Goal: Task Accomplishment & Management: Use online tool/utility

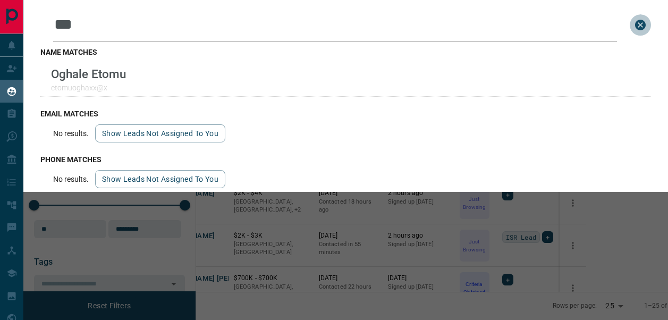
click at [641, 31] on icon "close search bar" at bounding box center [640, 25] width 13 height 13
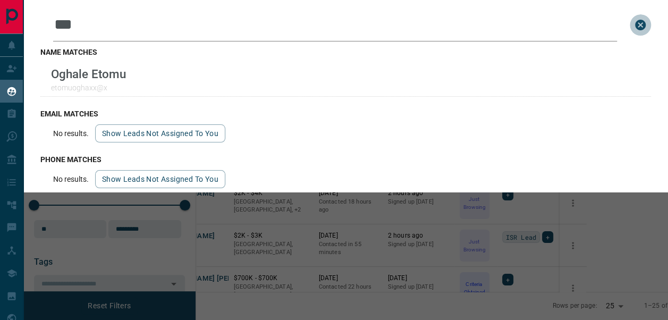
scroll to position [217, 451]
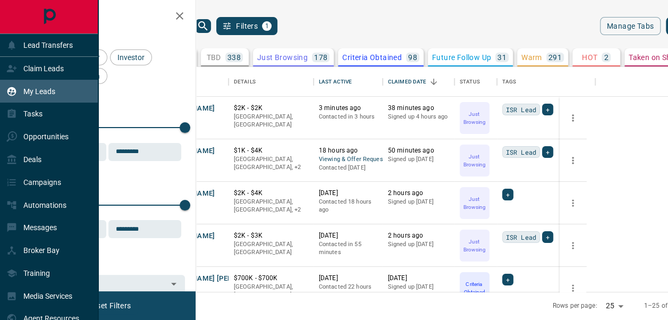
click at [47, 95] on p "My Leads" at bounding box center [39, 91] width 32 height 9
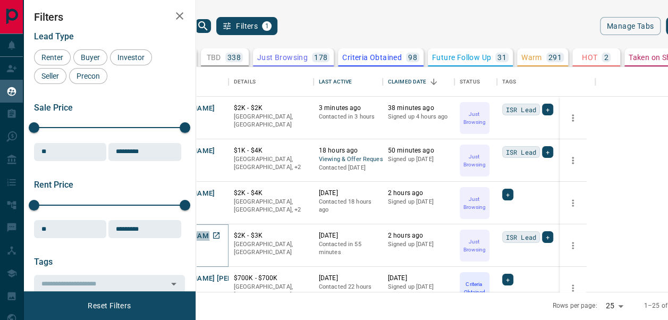
click at [215, 232] on button "[PERSON_NAME]" at bounding box center [187, 236] width 56 height 10
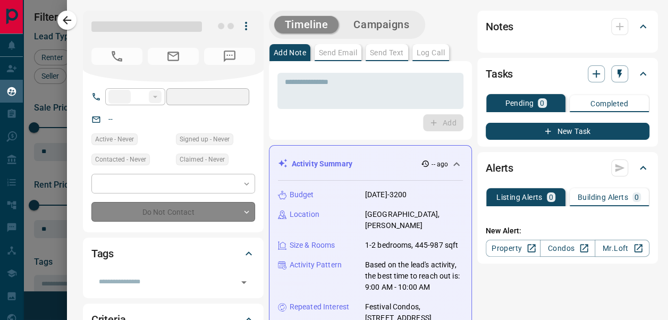
type input "**"
type input "**********"
type input "*"
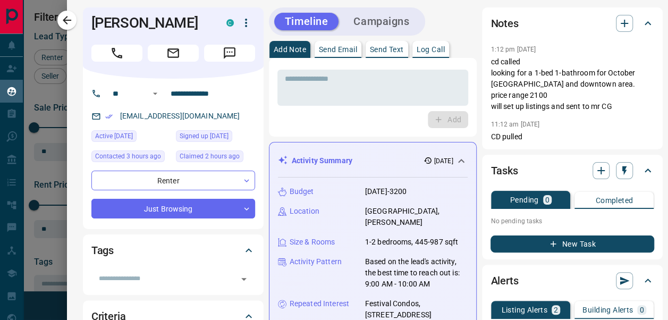
scroll to position [1, 0]
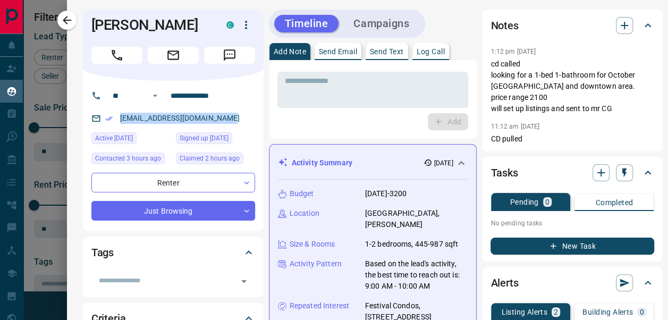
drag, startPoint x: 222, startPoint y: 117, endPoint x: 108, endPoint y: 119, distance: 113.7
click at [108, 119] on div "[EMAIL_ADDRESS][DOMAIN_NAME]" at bounding box center [173, 118] width 164 height 18
copy link "[EMAIL_ADDRESS][DOMAIN_NAME]"
drag, startPoint x: 179, startPoint y: 21, endPoint x: 83, endPoint y: 27, distance: 95.8
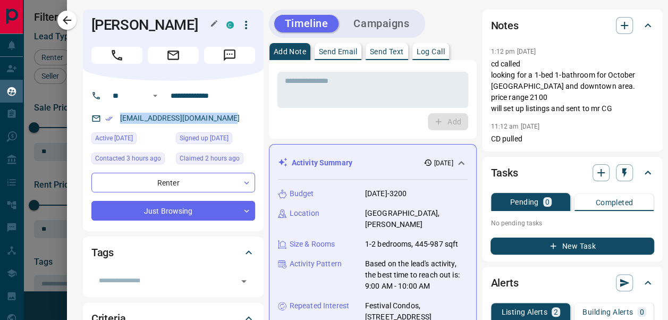
click at [91, 27] on h1 "[PERSON_NAME]" at bounding box center [150, 24] width 119 height 17
copy h1 "[PERSON_NAME]"
click at [71, 13] on button "button" at bounding box center [66, 20] width 19 height 19
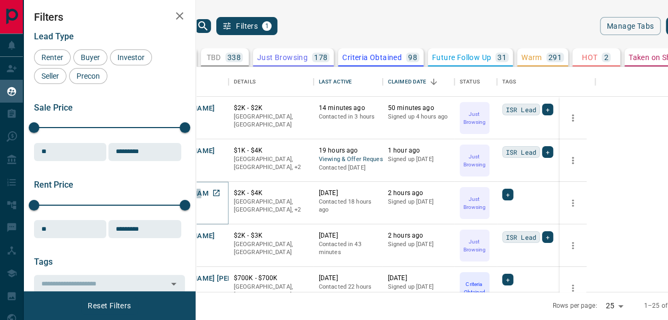
click at [215, 195] on button "[PERSON_NAME]" at bounding box center [187, 194] width 56 height 10
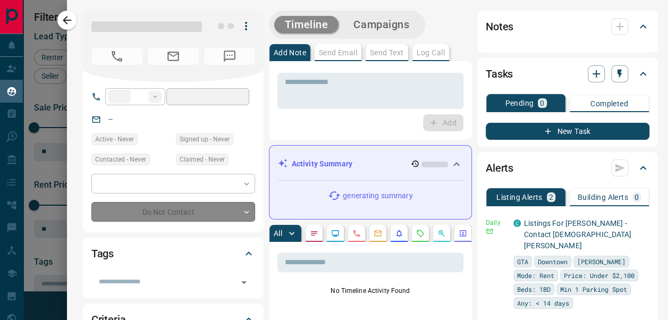
type input "**"
type input "**********"
type input "*"
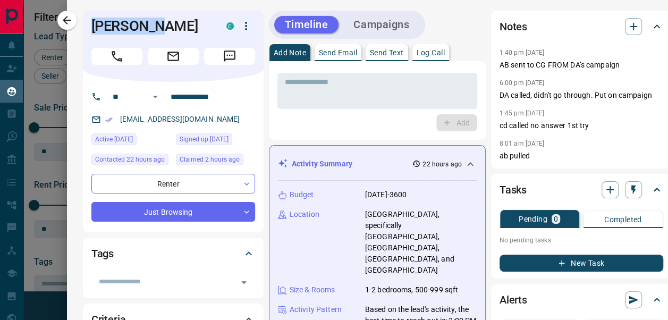
drag, startPoint x: 154, startPoint y: 33, endPoint x: 80, endPoint y: 28, distance: 74.6
click at [83, 28] on div "Ravi Seal C" at bounding box center [173, 46] width 181 height 71
copy h1 "[PERSON_NAME]"
click at [68, 26] on icon "button" at bounding box center [67, 20] width 13 height 13
click at [207, 108] on div "**********" at bounding box center [173, 157] width 181 height 150
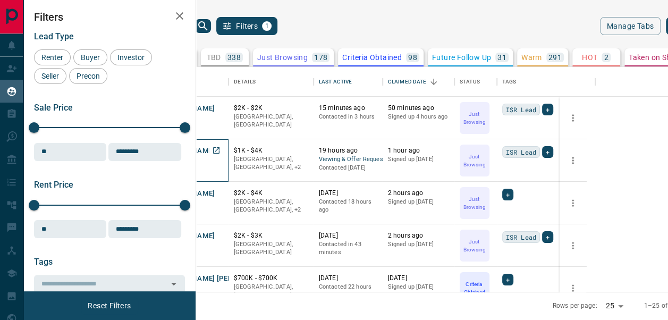
click at [223, 156] on p "Renter" at bounding box center [191, 160] width 64 height 9
click at [215, 152] on button "[PERSON_NAME]" at bounding box center [187, 151] width 56 height 10
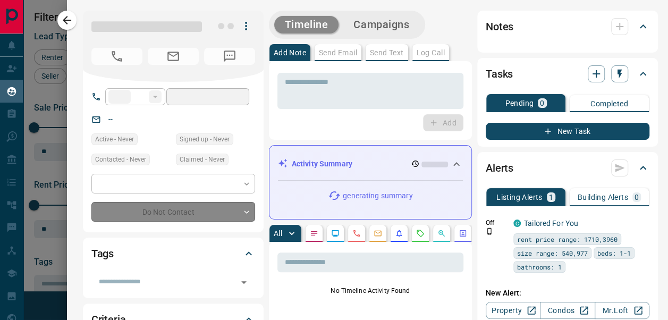
type input "**"
type input "**********"
type input "*"
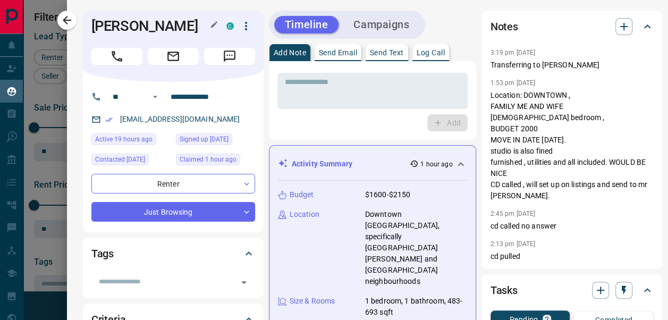
drag, startPoint x: 158, startPoint y: 50, endPoint x: 85, endPoint y: 29, distance: 76.4
click at [85, 29] on div "Janaka Rathnayake C" at bounding box center [173, 46] width 181 height 71
copy h1 "[PERSON_NAME]"
click at [214, 128] on div "[EMAIL_ADDRESS][DOMAIN_NAME]" at bounding box center [173, 120] width 164 height 18
drag, startPoint x: 214, startPoint y: 140, endPoint x: 109, endPoint y: 134, distance: 104.3
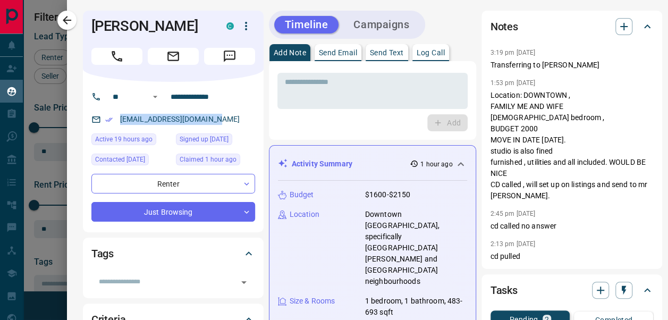
click at [109, 128] on div "[EMAIL_ADDRESS][DOMAIN_NAME]" at bounding box center [173, 120] width 164 height 18
copy link "[EMAIL_ADDRESS][DOMAIN_NAME]"
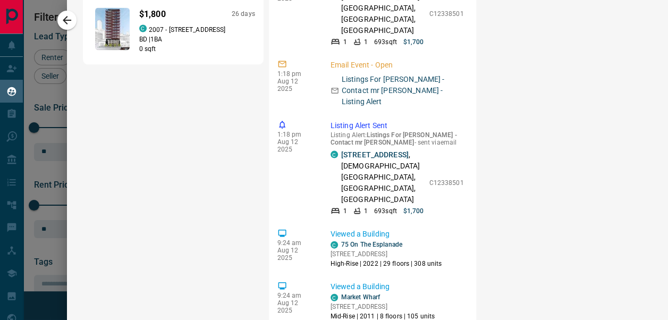
scroll to position [607, 0]
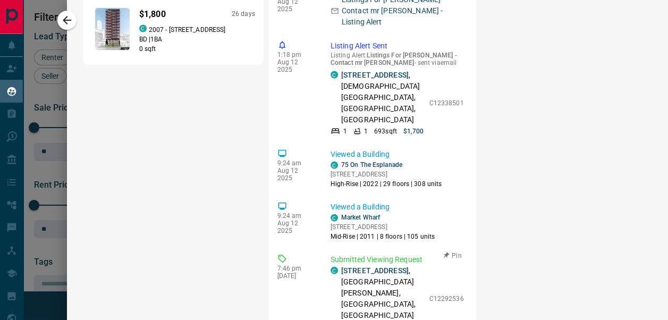
drag, startPoint x: 353, startPoint y: 119, endPoint x: 333, endPoint y: 110, distance: 22.6
click at [333, 265] on div "C 3008 - 1 Market Street , St. Lawrence, Downtown, Toronto" at bounding box center [378, 293] width 94 height 56
copy link "[STREET_ADDRESS]"
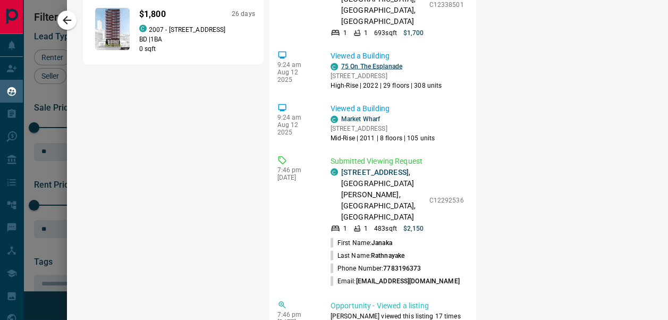
scroll to position [659, 0]
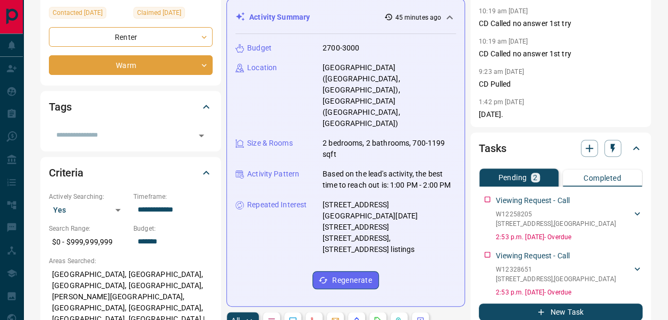
scroll to position [287, 0]
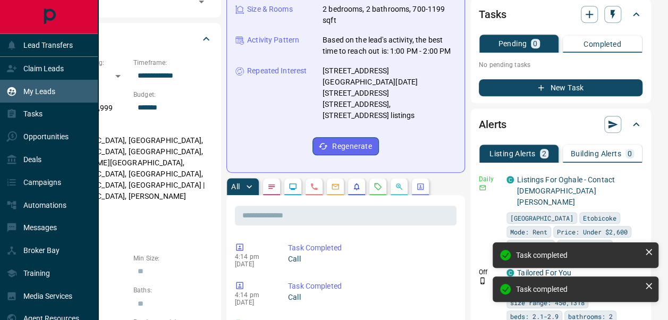
click at [53, 91] on p "My Leads" at bounding box center [39, 91] width 32 height 9
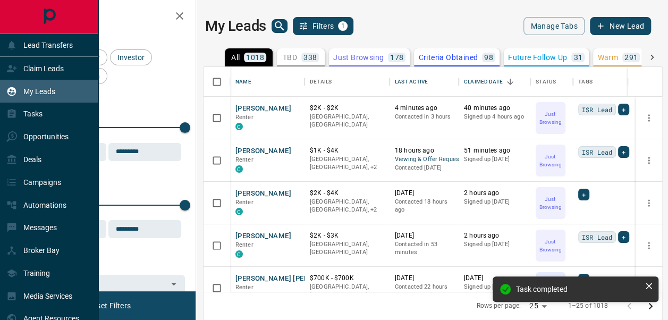
scroll to position [217, 451]
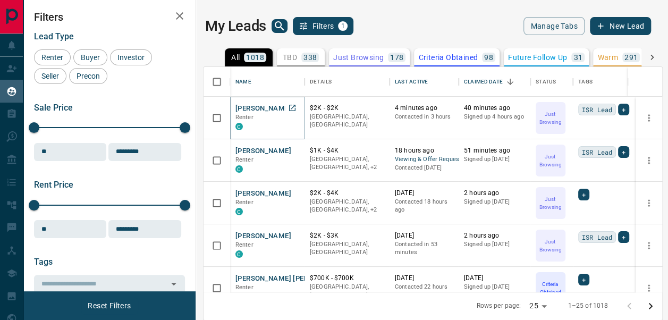
click at [258, 107] on button "[PERSON_NAME]" at bounding box center [263, 109] width 56 height 10
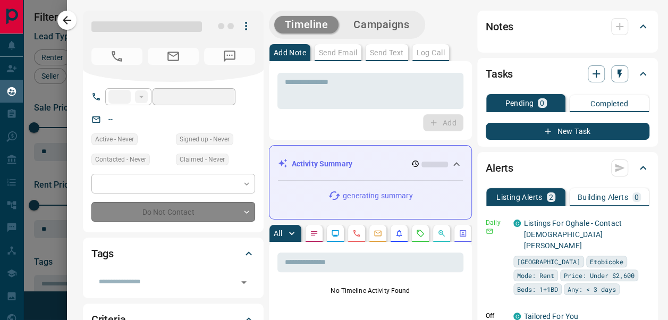
type input "**"
type input "**********"
type input "*"
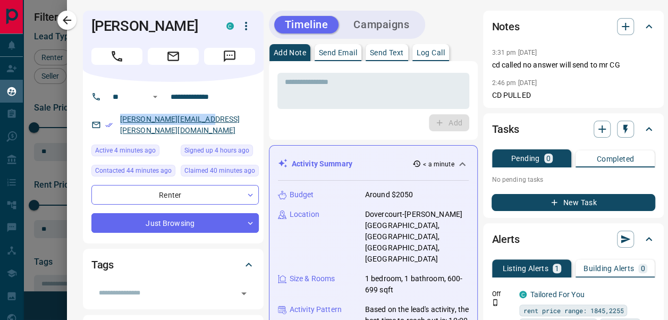
drag, startPoint x: 189, startPoint y: 120, endPoint x: 112, endPoint y: 121, distance: 76.5
click at [117, 121] on p "[PERSON_NAME][EMAIL_ADDRESS][PERSON_NAME][DOMAIN_NAME]" at bounding box center [188, 125] width 142 height 29
copy link "[PERSON_NAME][EMAIL_ADDRESS][PERSON_NAME][DOMAIN_NAME]"
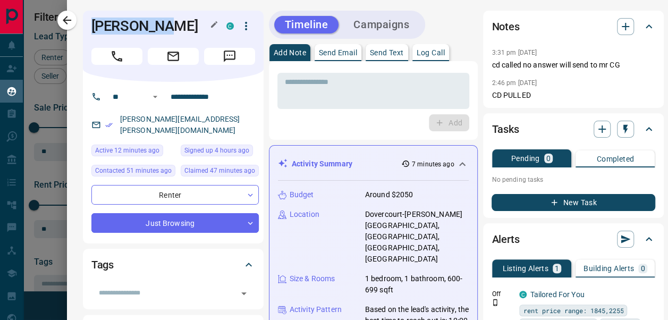
drag, startPoint x: 151, startPoint y: 23, endPoint x: 85, endPoint y: 29, distance: 66.1
click at [91, 29] on h1 "[PERSON_NAME]" at bounding box center [150, 26] width 119 height 17
copy h1 "[PERSON_NAME]"
click at [74, 17] on button "button" at bounding box center [66, 20] width 19 height 19
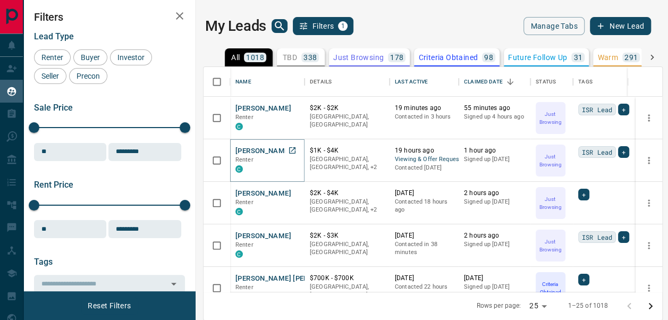
click at [277, 151] on button "[PERSON_NAME]" at bounding box center [263, 151] width 56 height 10
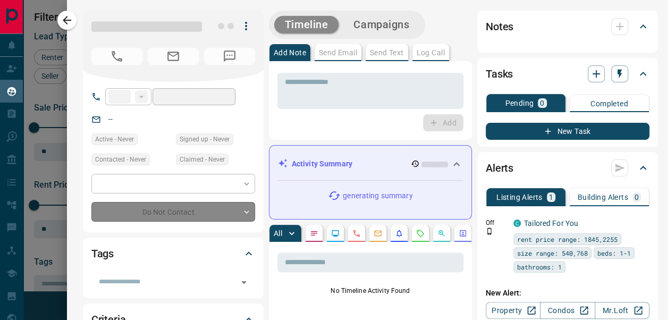
type input "**"
type input "**********"
type input "*"
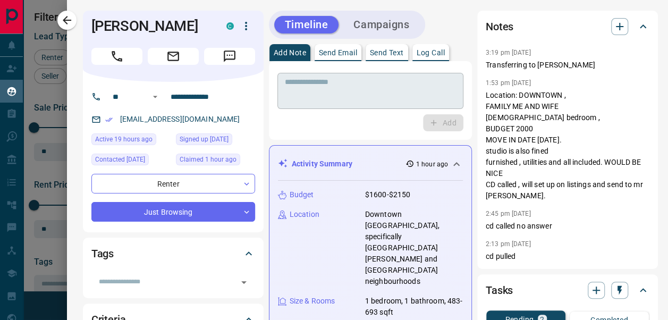
click at [404, 92] on textarea at bounding box center [370, 91] width 171 height 27
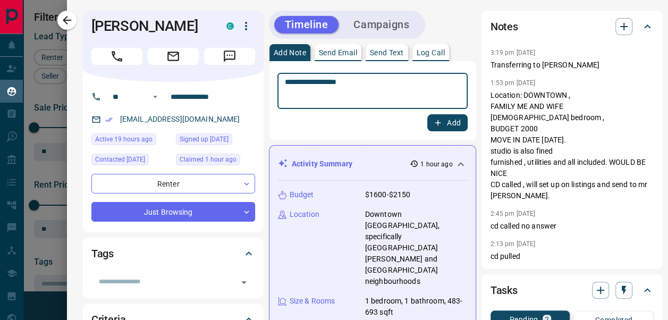
type textarea "**********"
click at [433, 126] on icon "button" at bounding box center [438, 123] width 10 height 10
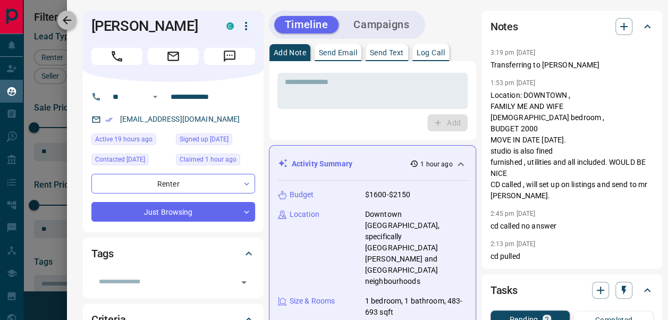
click at [67, 22] on icon "button" at bounding box center [67, 20] width 9 height 9
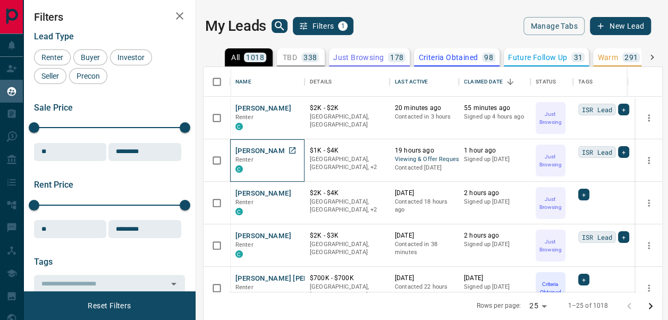
click at [284, 157] on p "Renter" at bounding box center [267, 160] width 64 height 9
click at [263, 150] on button "[PERSON_NAME]" at bounding box center [263, 151] width 56 height 10
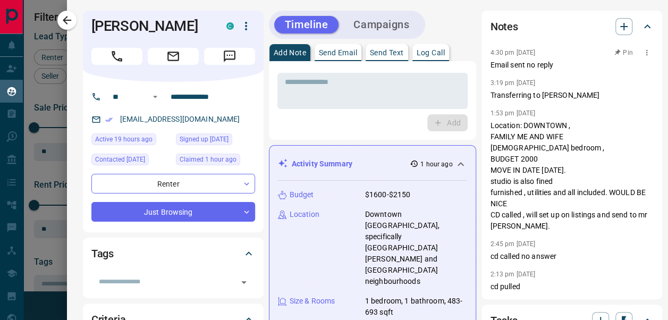
click at [613, 51] on button "Pin" at bounding box center [623, 53] width 31 height 10
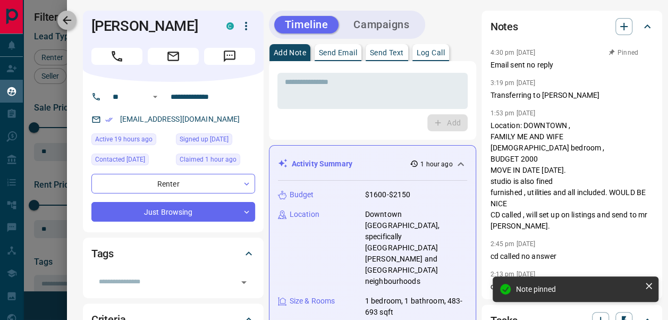
click at [66, 16] on icon "button" at bounding box center [67, 20] width 13 height 13
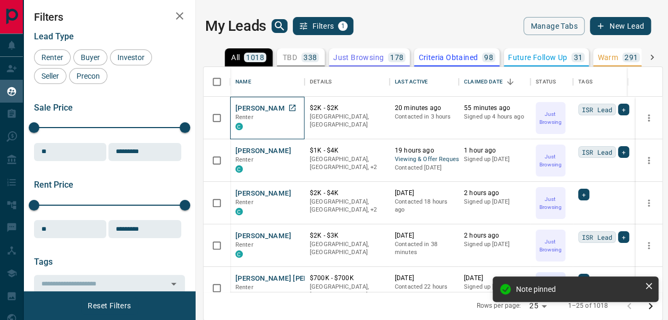
click at [257, 118] on p "Renter" at bounding box center [267, 117] width 64 height 9
click at [268, 110] on button "[PERSON_NAME]" at bounding box center [263, 109] width 56 height 10
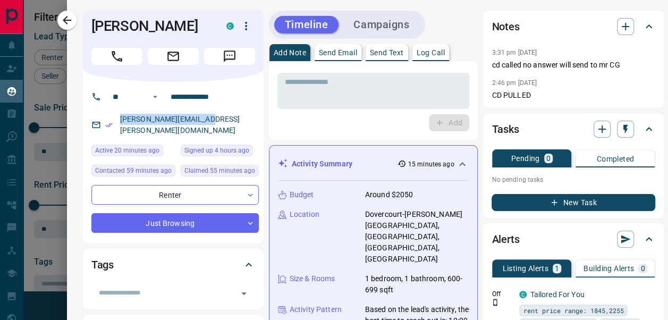
drag, startPoint x: 193, startPoint y: 120, endPoint x: 109, endPoint y: 120, distance: 84.5
click at [109, 120] on div "[PERSON_NAME][EMAIL_ADDRESS][PERSON_NAME][DOMAIN_NAME]" at bounding box center [174, 125] width 167 height 29
copy link "[PERSON_NAME][EMAIL_ADDRESS][PERSON_NAME][DOMAIN_NAME]"
click at [554, 134] on div "Tasks" at bounding box center [567, 129] width 151 height 17
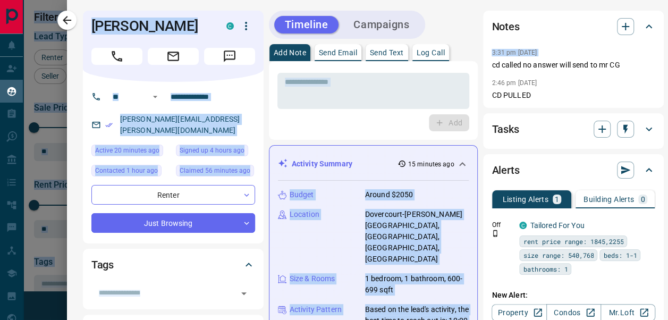
drag, startPoint x: 658, startPoint y: 54, endPoint x: 673, endPoint y: 90, distance: 38.9
click at [667, 90] on html "Lead Transfers Claim Leads My Leads Tasks Opportunities Deals Campaigns Automat…" at bounding box center [334, 160] width 668 height 320
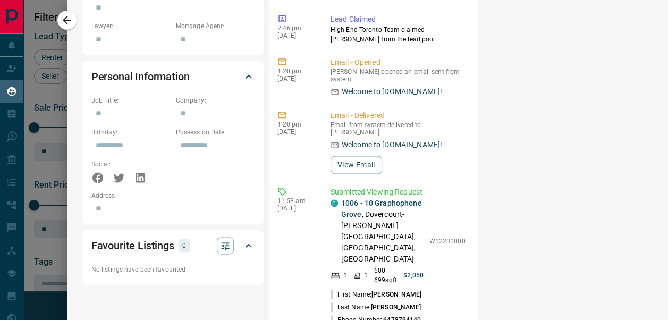
scroll to position [281, 0]
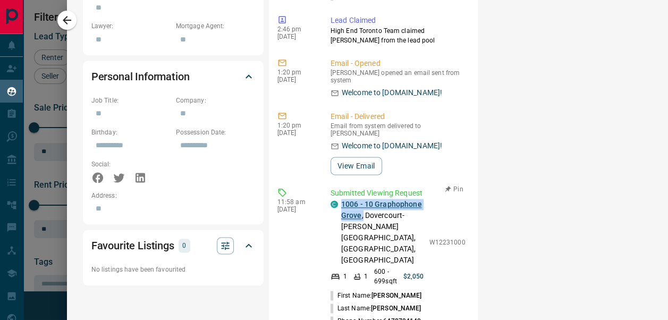
drag, startPoint x: 409, startPoint y: 164, endPoint x: 334, endPoint y: 155, distance: 75.5
click at [334, 199] on div "C 1006 - 10 Graphophone [GEOGRAPHIC_DATA] , [GEOGRAPHIC_DATA]-[PERSON_NAME][GEO…" at bounding box center [398, 242] width 135 height 87
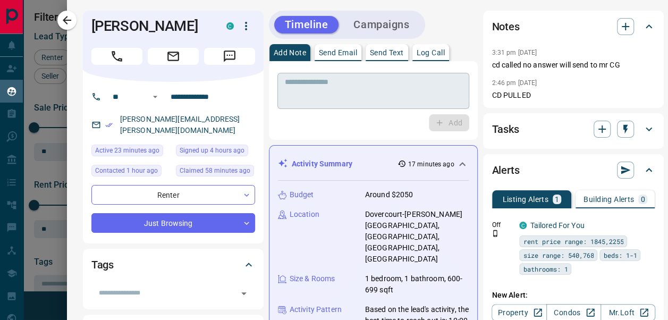
click at [389, 96] on textarea at bounding box center [373, 91] width 177 height 27
click at [619, 27] on icon "button" at bounding box center [625, 26] width 13 height 13
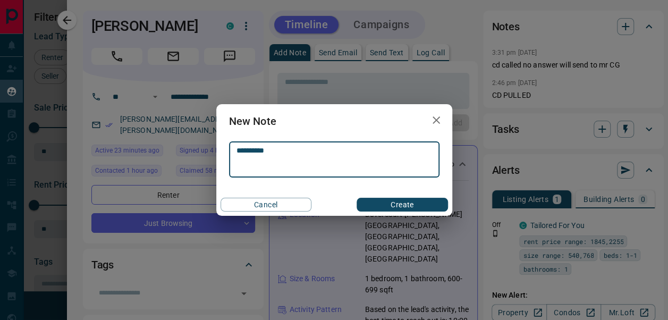
type textarea "**********"
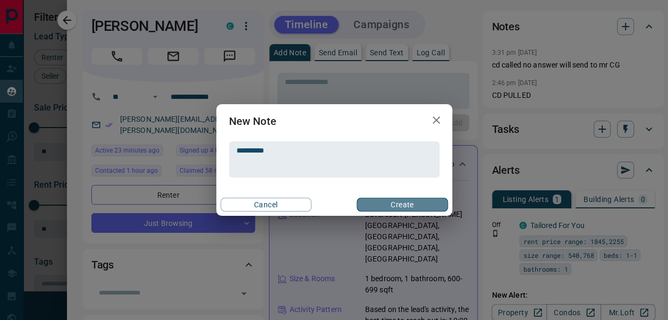
click at [405, 201] on button "Create" at bounding box center [402, 205] width 91 height 14
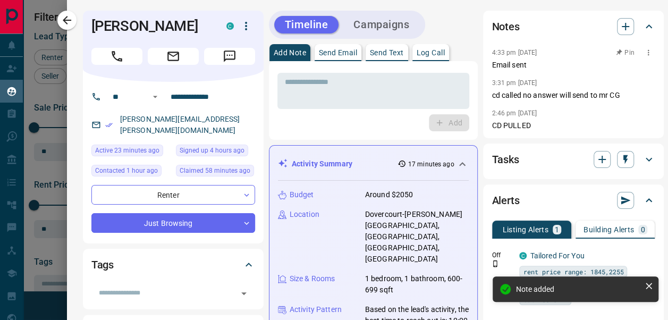
click at [615, 54] on button "Pin" at bounding box center [625, 53] width 31 height 10
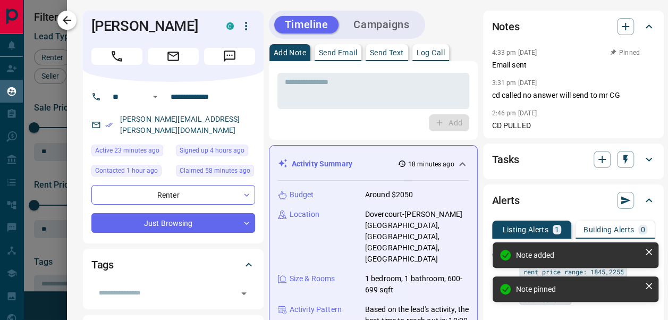
click at [64, 19] on icon "button" at bounding box center [67, 20] width 9 height 9
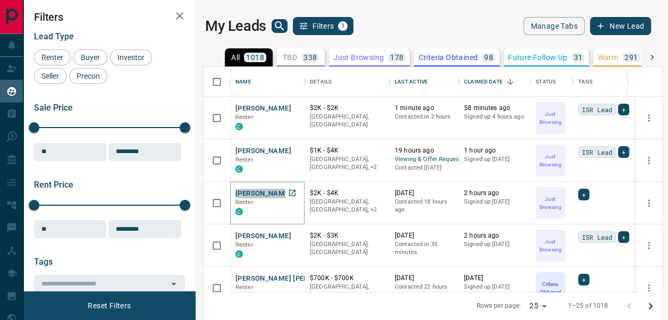
click at [260, 189] on button "[PERSON_NAME]" at bounding box center [263, 194] width 56 height 10
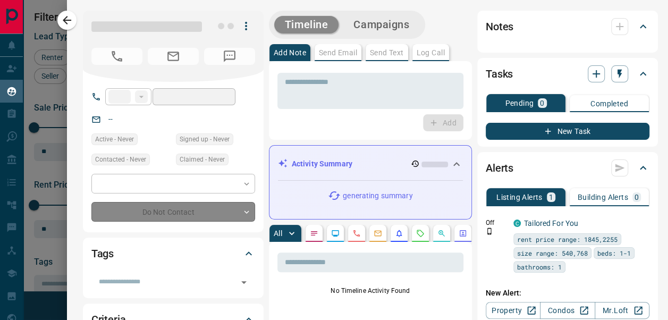
type input "**"
type input "**********"
type input "*"
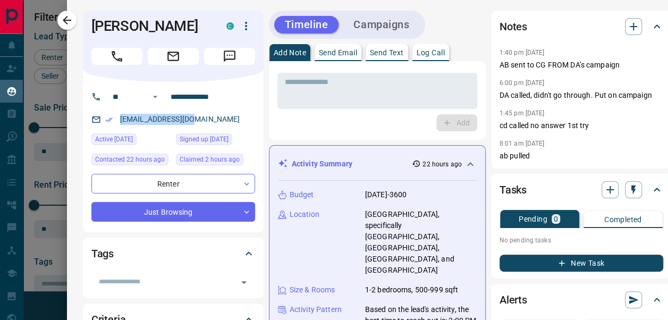
drag, startPoint x: 185, startPoint y: 120, endPoint x: 109, endPoint y: 118, distance: 76.0
click at [109, 118] on div "[EMAIL_ADDRESS][DOMAIN_NAME]" at bounding box center [173, 120] width 164 height 18
copy link "[EMAIL_ADDRESS][DOMAIN_NAME]"
click at [627, 28] on icon "button" at bounding box center [633, 26] width 13 height 13
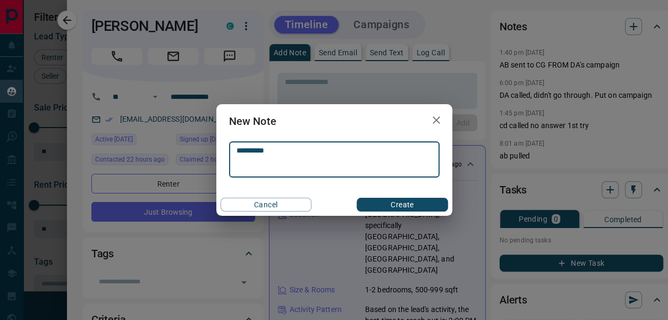
type textarea "**********"
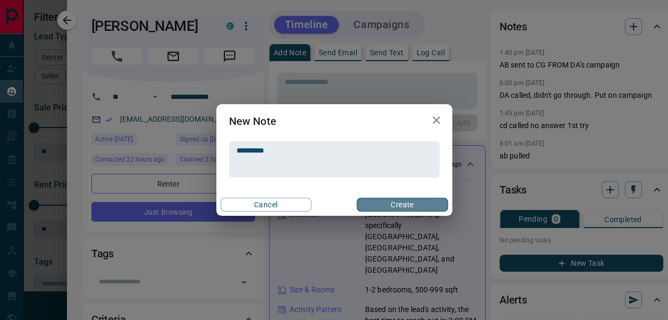
click at [393, 199] on button "Create" at bounding box center [402, 205] width 91 height 14
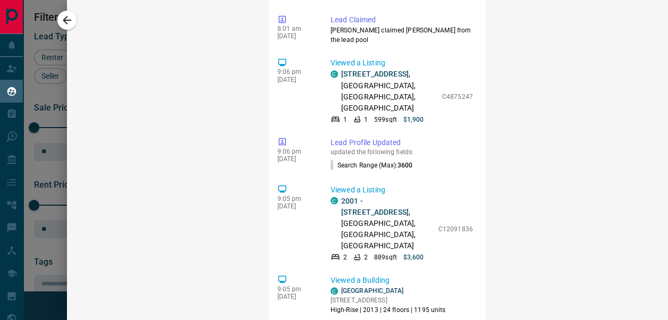
scroll to position [2240, 0]
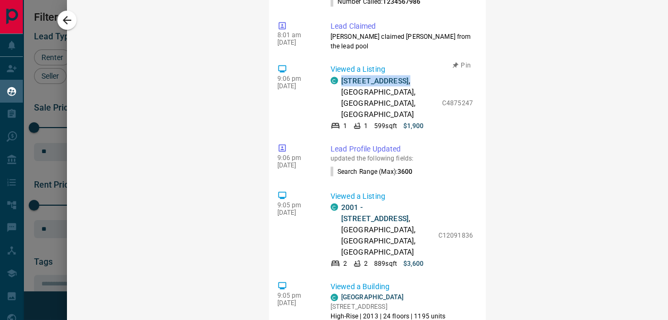
drag, startPoint x: 420, startPoint y: 90, endPoint x: 334, endPoint y: 84, distance: 86.3
click at [334, 84] on div "C [STREET_ADDRESS] 1 1 599 sqft $1,900 C4875247" at bounding box center [402, 102] width 142 height 55
copy p "[STREET_ADDRESS]"
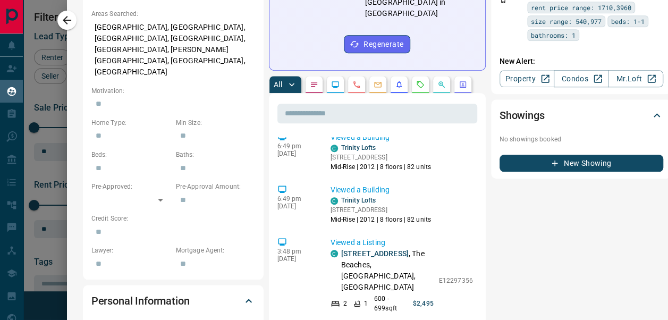
scroll to position [778, 0]
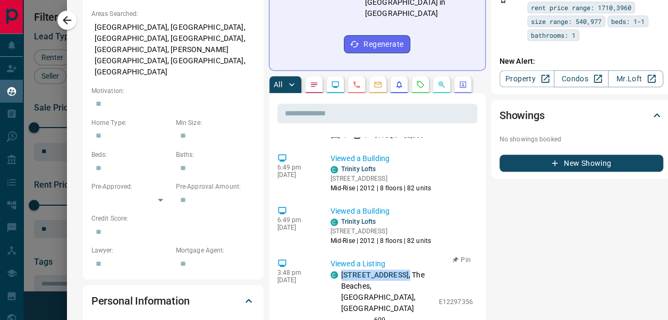
drag, startPoint x: 360, startPoint y: 250, endPoint x: 333, endPoint y: 239, distance: 29.6
click at [333, 269] on div "C [STREET_ADDRESS]" at bounding box center [382, 291] width 103 height 45
copy p "[STREET_ADDRESS] ,"
click at [64, 16] on icon "button" at bounding box center [67, 20] width 13 height 13
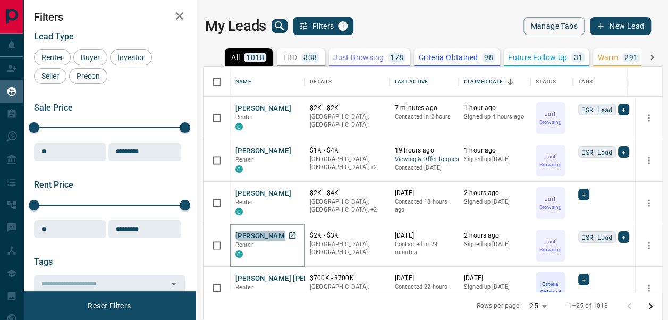
click at [274, 237] on button "[PERSON_NAME]" at bounding box center [263, 236] width 56 height 10
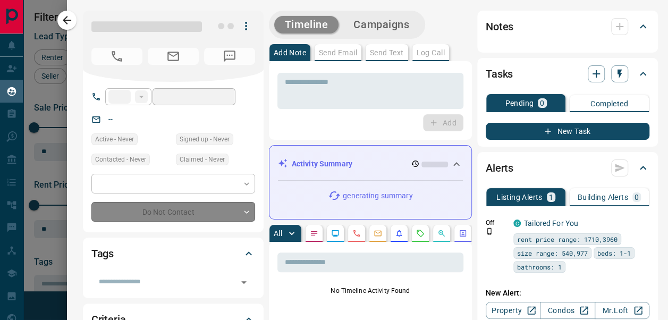
type input "**"
type input "**********"
type input "*"
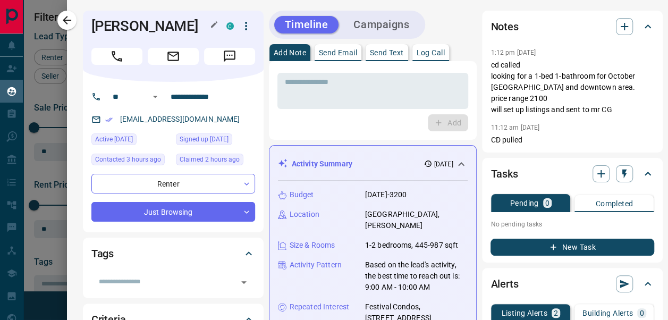
drag, startPoint x: 184, startPoint y: 29, endPoint x: 86, endPoint y: 22, distance: 98.6
click at [91, 22] on h1 "[PERSON_NAME]" at bounding box center [150, 26] width 119 height 17
copy h1 "[PERSON_NAME]"
click at [618, 24] on icon "button" at bounding box center [624, 26] width 13 height 13
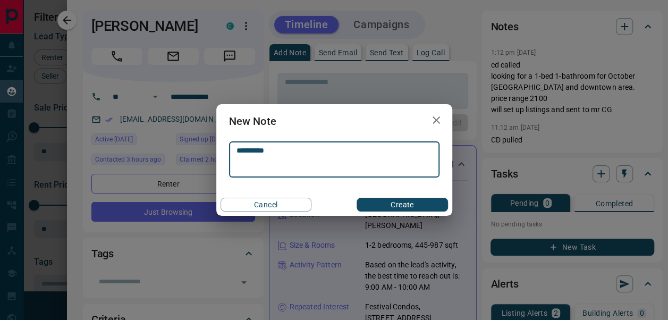
type textarea "**********"
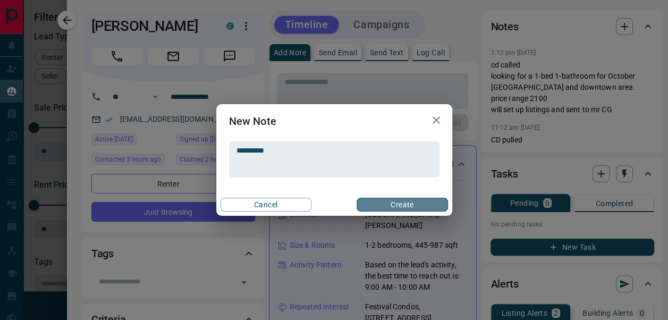
click at [430, 201] on button "Create" at bounding box center [402, 205] width 91 height 14
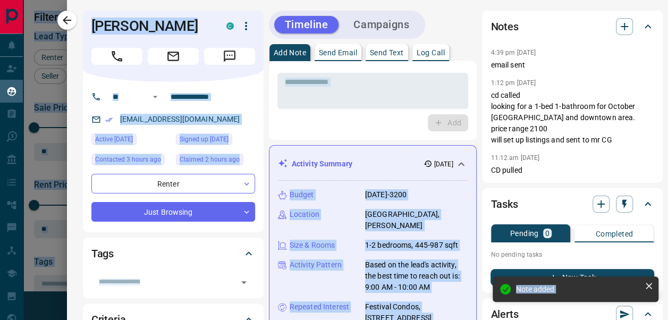
drag, startPoint x: 659, startPoint y: 36, endPoint x: 678, endPoint y: 109, distance: 75.7
click at [667, 109] on html "Lead Transfers Claim Leads My Leads Tasks Opportunities Deals Campaigns Automat…" at bounding box center [334, 160] width 668 height 320
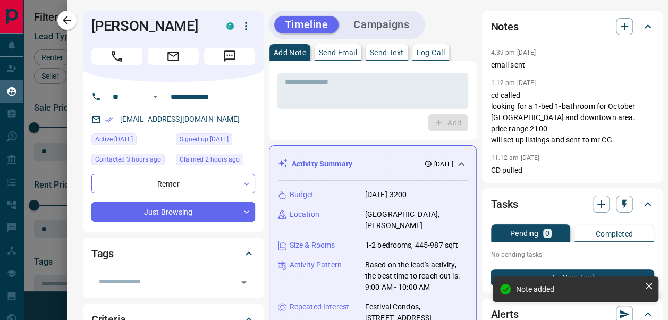
drag, startPoint x: 678, startPoint y: 109, endPoint x: 659, endPoint y: 129, distance: 26.7
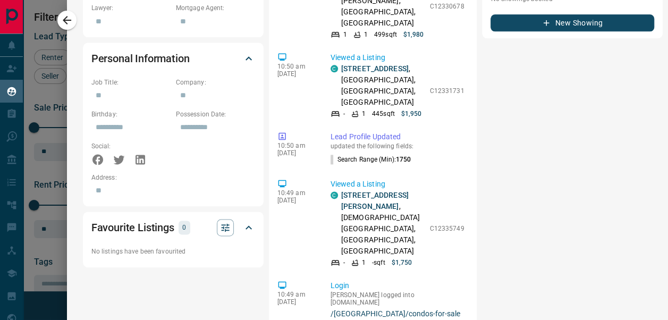
scroll to position [627, 0]
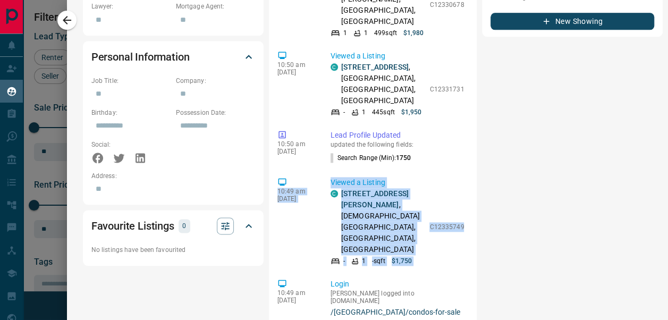
drag, startPoint x: 456, startPoint y: 116, endPoint x: 449, endPoint y: 128, distance: 13.7
click at [456, 147] on div "​ 4:39 pm [DATE] Note Action Note Added by [PERSON_NAME] email sent 1:20 pm [DA…" at bounding box center [373, 223] width 208 height 905
drag, startPoint x: 449, startPoint y: 128, endPoint x: 424, endPoint y: 123, distance: 24.8
click at [424, 123] on div "4:39 pm [DATE] Note Action Note Added by [PERSON_NAME] email sent 1:20 pm [DATE…" at bounding box center [372, 240] width 191 height 850
click at [412, 177] on p "Viewed a Listing" at bounding box center [398, 182] width 134 height 11
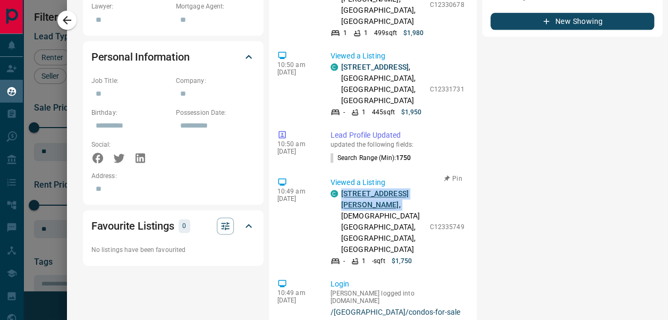
drag, startPoint x: 357, startPoint y: 162, endPoint x: 333, endPoint y: 149, distance: 27.4
click at [341, 188] on p "[STREET_ADDRESS][PERSON_NAME][DEMOGRAPHIC_DATA]" at bounding box center [382, 221] width 83 height 67
copy p "[STREET_ADDRESS][PERSON_NAME] ,"
